Goal: Transaction & Acquisition: Purchase product/service

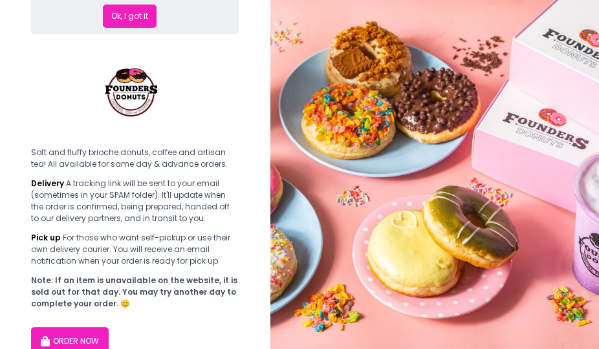
scroll to position [148, 0]
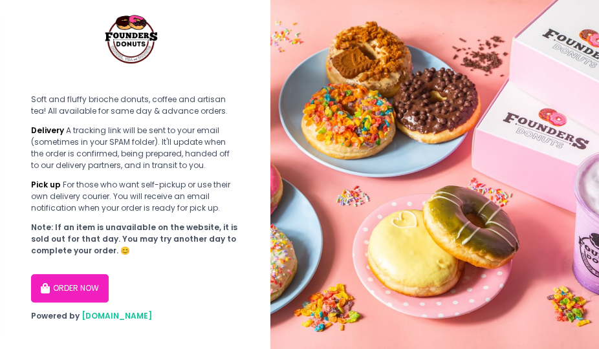
click at [78, 279] on button "ORDER NOW" at bounding box center [70, 288] width 78 height 28
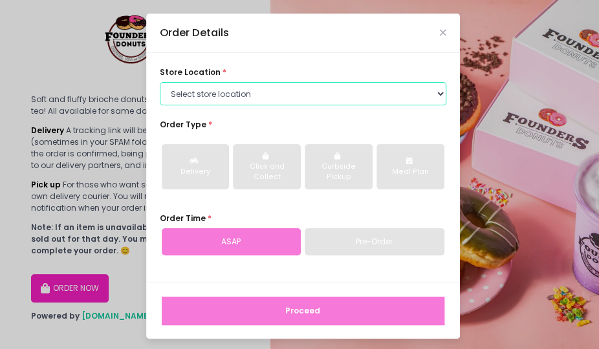
click at [263, 93] on select "Select store location Founders Donuts - [PERSON_NAME] Founders Donuts - [GEOGRA…" at bounding box center [303, 93] width 287 height 23
select select "61a2022e41b39c710272d16a"
click at [160, 82] on select "Select store location Founders Donuts - [PERSON_NAME] Founders Donuts - [GEOGRA…" at bounding box center [303, 93] width 287 height 23
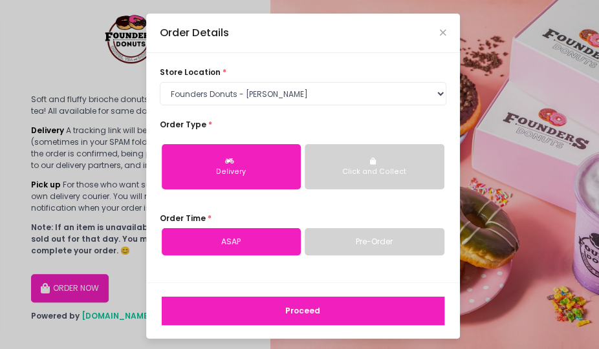
click at [274, 156] on button "Delivery" at bounding box center [232, 166] width 140 height 45
click at [362, 241] on link "Pre-Order" at bounding box center [375, 241] width 140 height 27
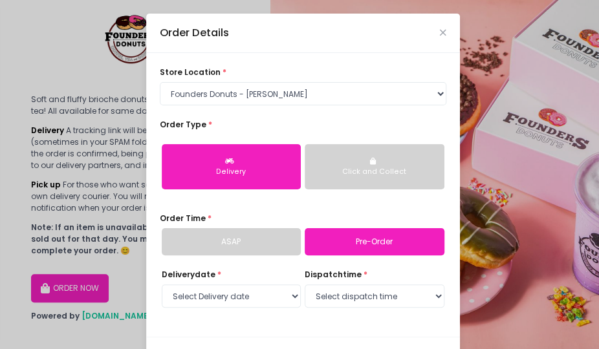
scroll to position [56, 0]
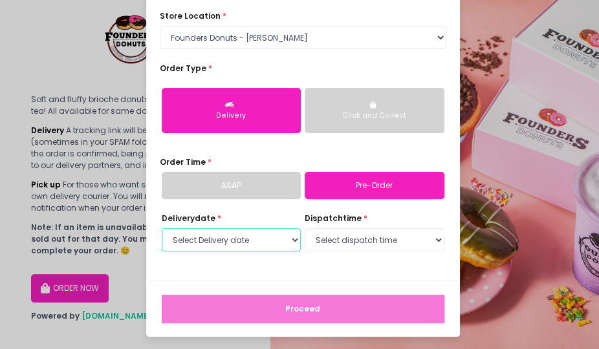
click at [279, 236] on select "Select Delivery date [DATE] [DATE] [DATE] [DATE] [DATE] [DATE] [DATE] [DATE] [D…" at bounding box center [232, 239] width 140 height 23
select select "[DATE]"
click at [162, 228] on select "Select Delivery date [DATE] [DATE] [DATE] [DATE] [DATE] [DATE] [DATE] [DATE] [D…" at bounding box center [232, 239] width 140 height 23
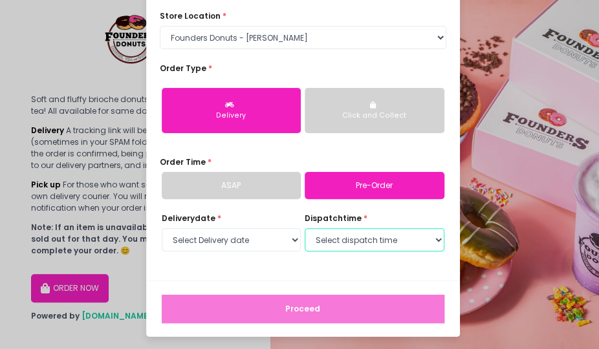
click at [419, 239] on select "Select dispatch time 07:00 AM - 07:30 AM 07:30 AM - 08:00 AM 08:00 AM - 08:30 A…" at bounding box center [375, 239] width 140 height 23
select select "14:00"
click at [305, 228] on select "Select dispatch time 07:00 AM - 07:30 AM 07:30 AM - 08:00 AM 08:00 AM - 08:30 A…" at bounding box center [375, 239] width 140 height 23
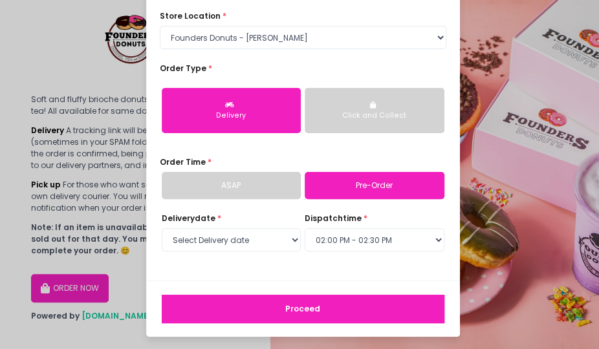
click at [360, 317] on button "Proceed" at bounding box center [303, 309] width 283 height 28
